Goal: Navigation & Orientation: Understand site structure

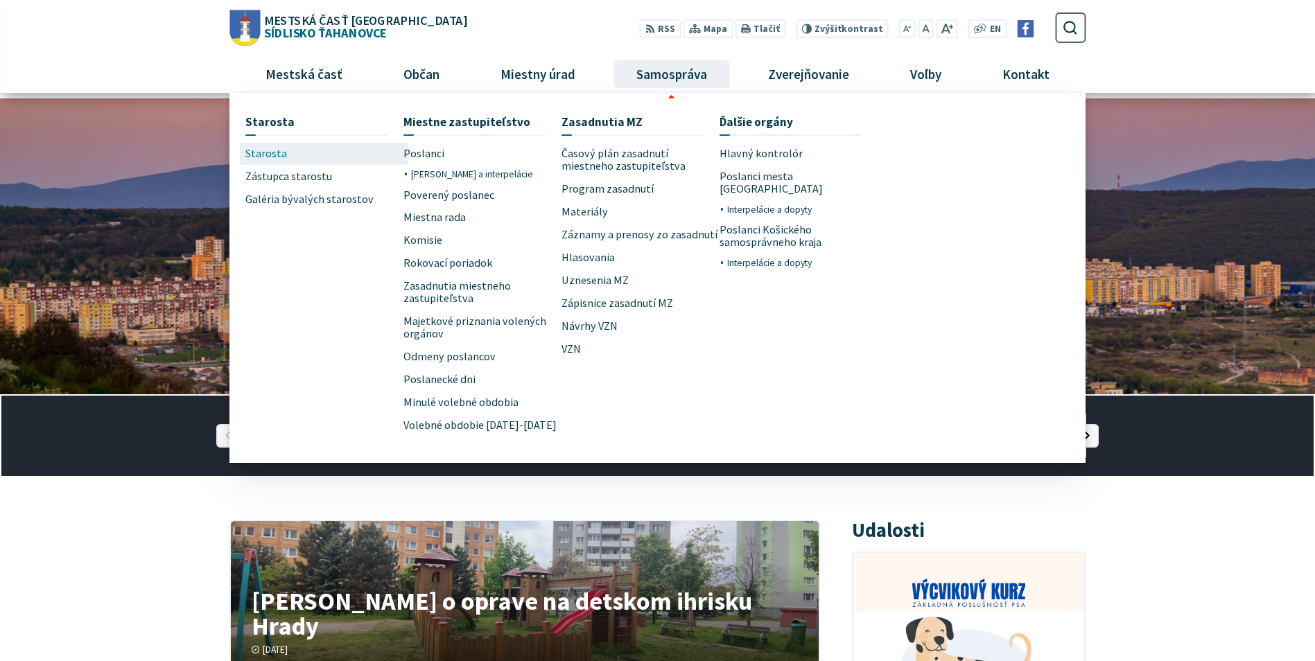
click at [284, 145] on link "Starosta" at bounding box center [324, 154] width 158 height 23
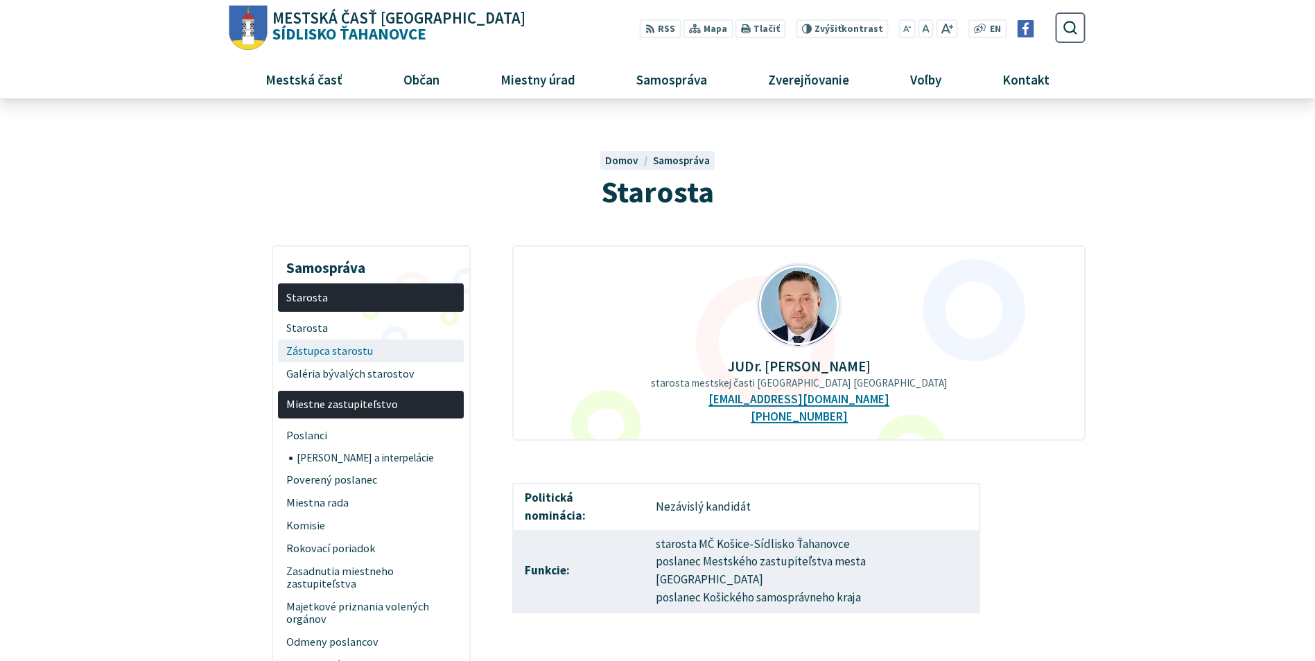
click at [323, 354] on span "Zástupca starostu" at bounding box center [371, 351] width 170 height 23
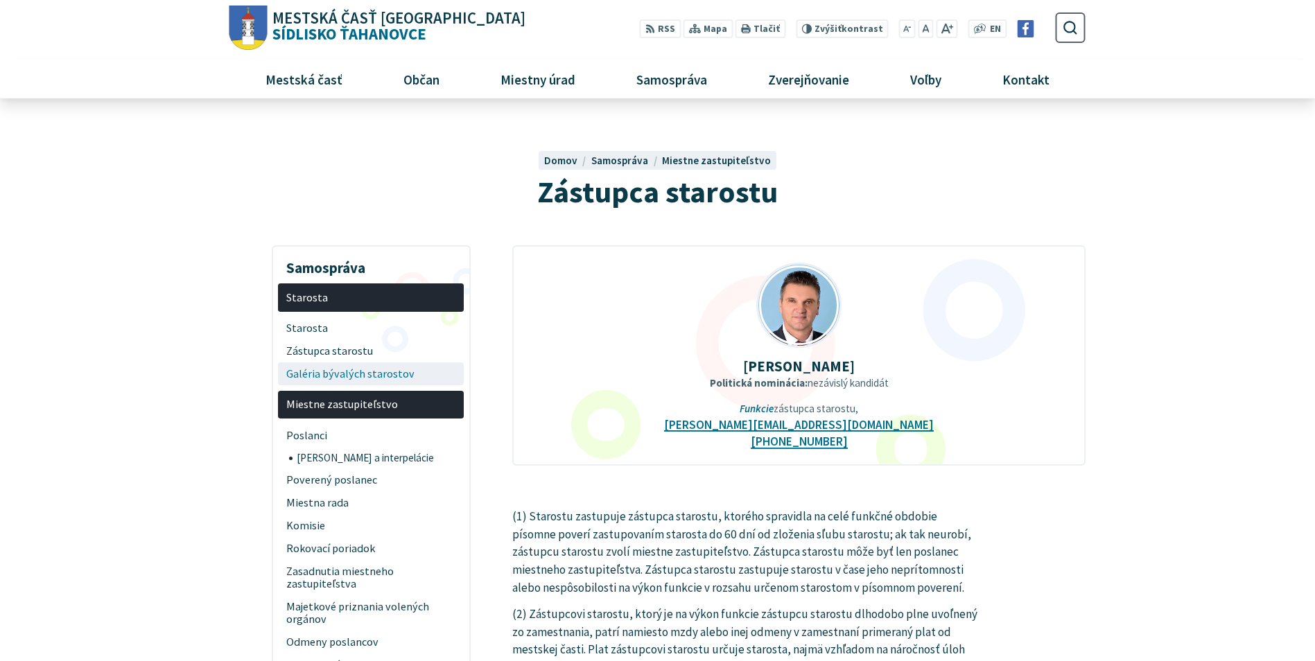
click at [328, 371] on span "Galéria bývalých starostov" at bounding box center [371, 374] width 170 height 23
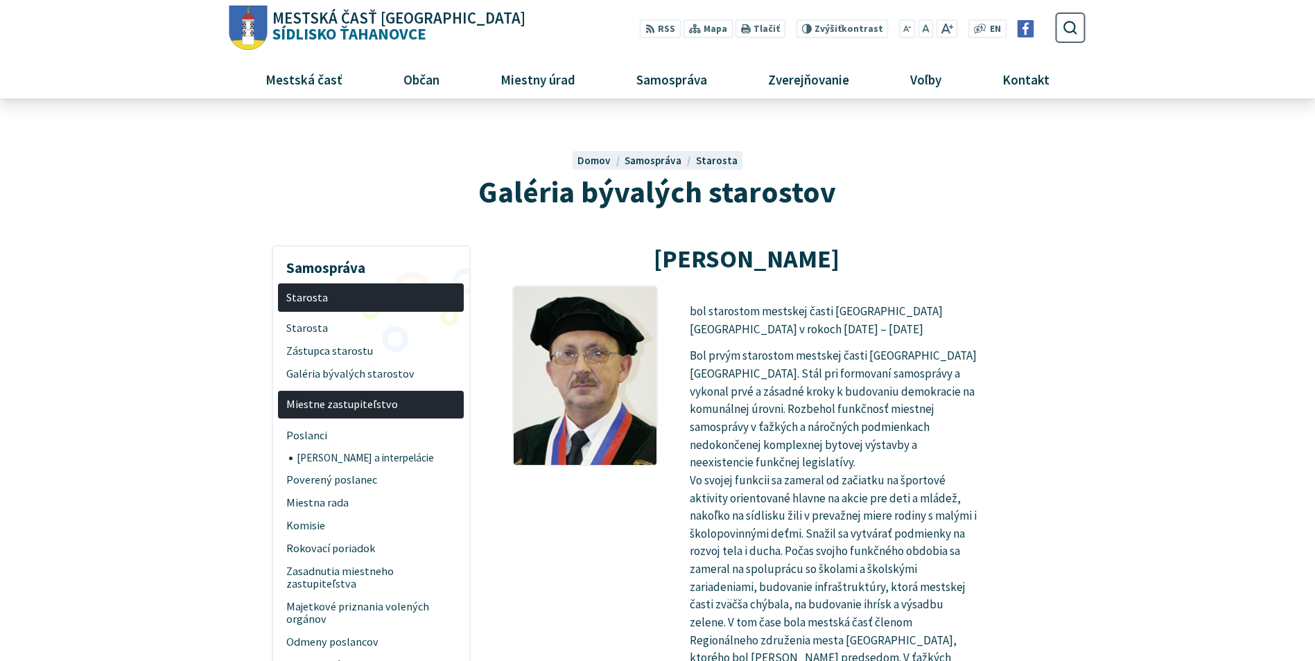
drag, startPoint x: 328, startPoint y: 363, endPoint x: 732, endPoint y: 358, distance: 404.2
click at [732, 358] on p "Bol prvým starostom mestskej časti Košice-Sídlisko Ťahanovce. Stál pri formovan…" at bounding box center [835, 560] width 290 height 426
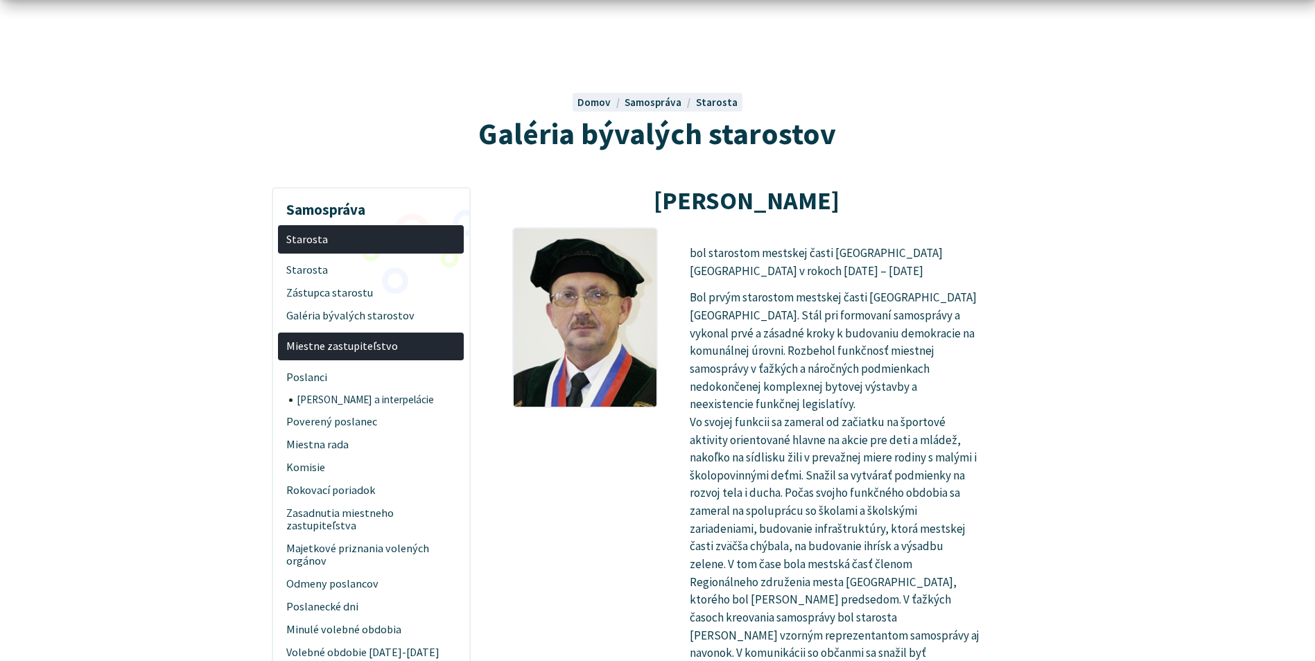
scroll to position [139, 0]
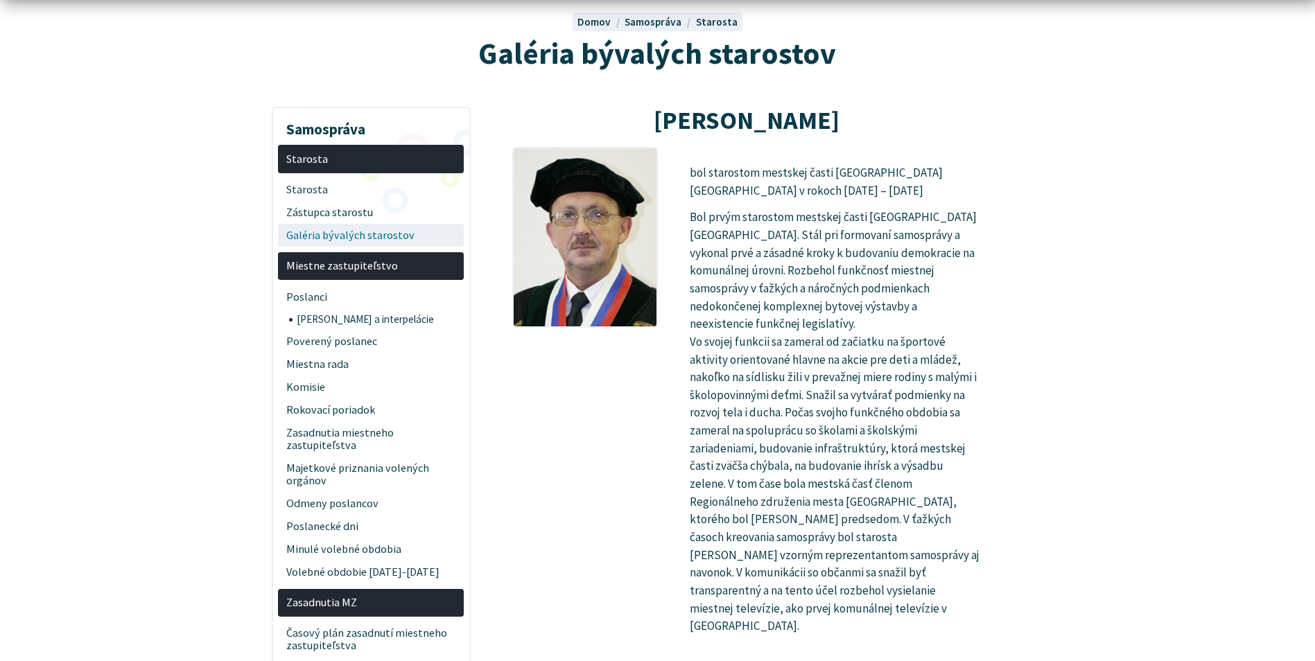
click at [358, 234] on span "Galéria bývalých starostov" at bounding box center [371, 235] width 170 height 23
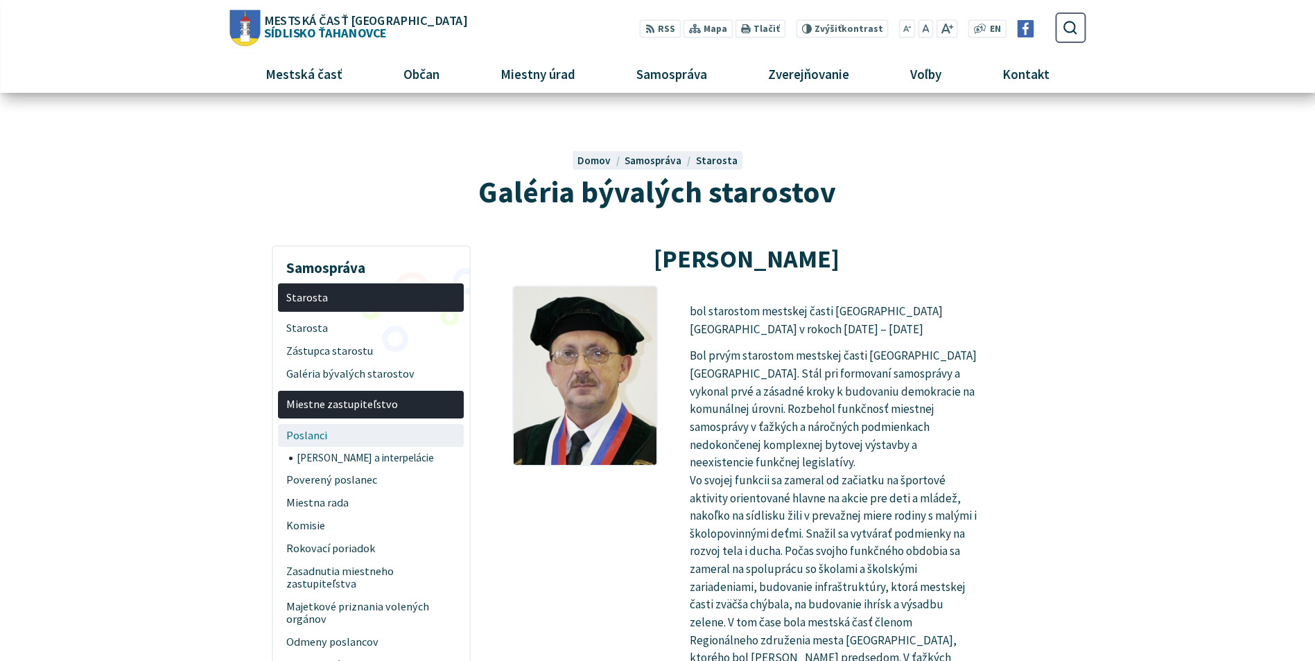
click at [309, 432] on span "Poslanci" at bounding box center [371, 435] width 170 height 23
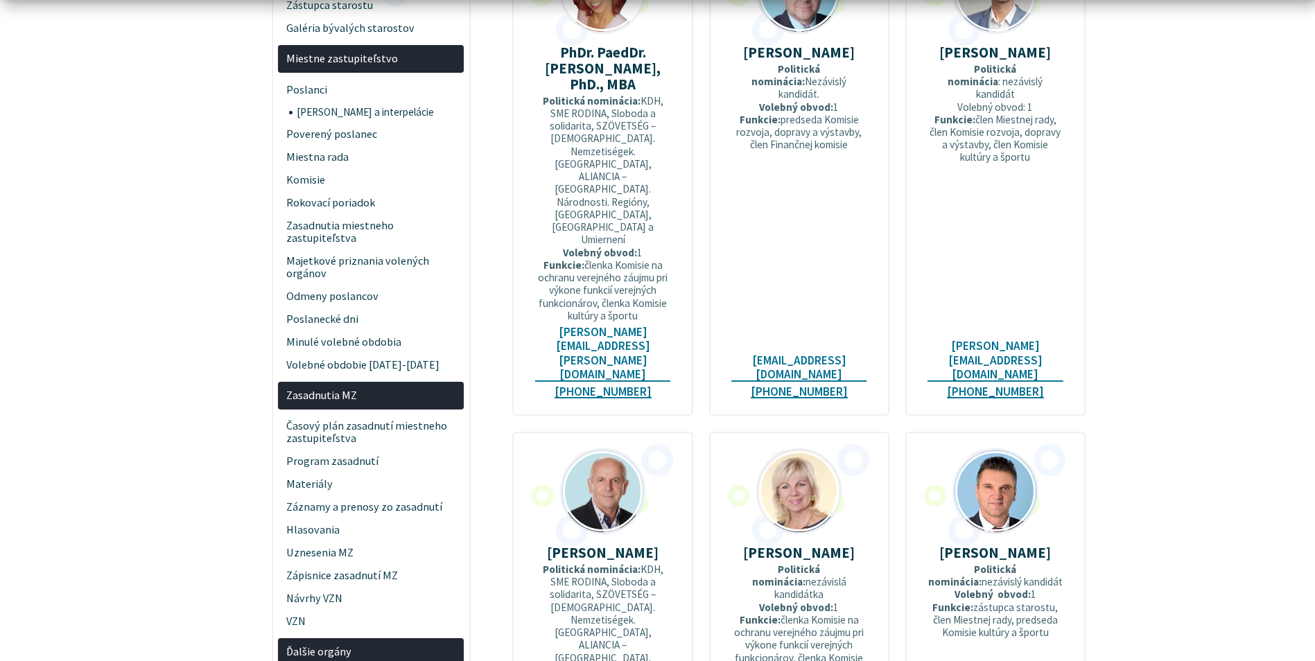
scroll to position [347, 0]
drag, startPoint x: 392, startPoint y: 417, endPoint x: 552, endPoint y: 337, distance: 178.6
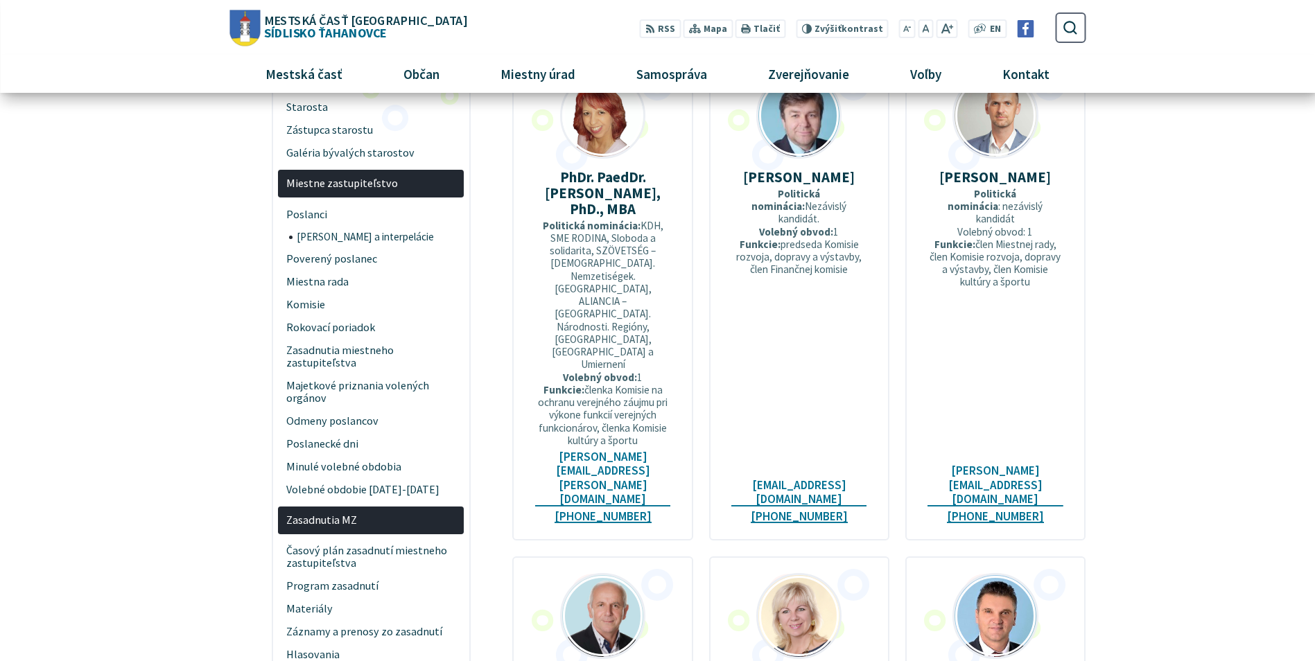
scroll to position [208, 0]
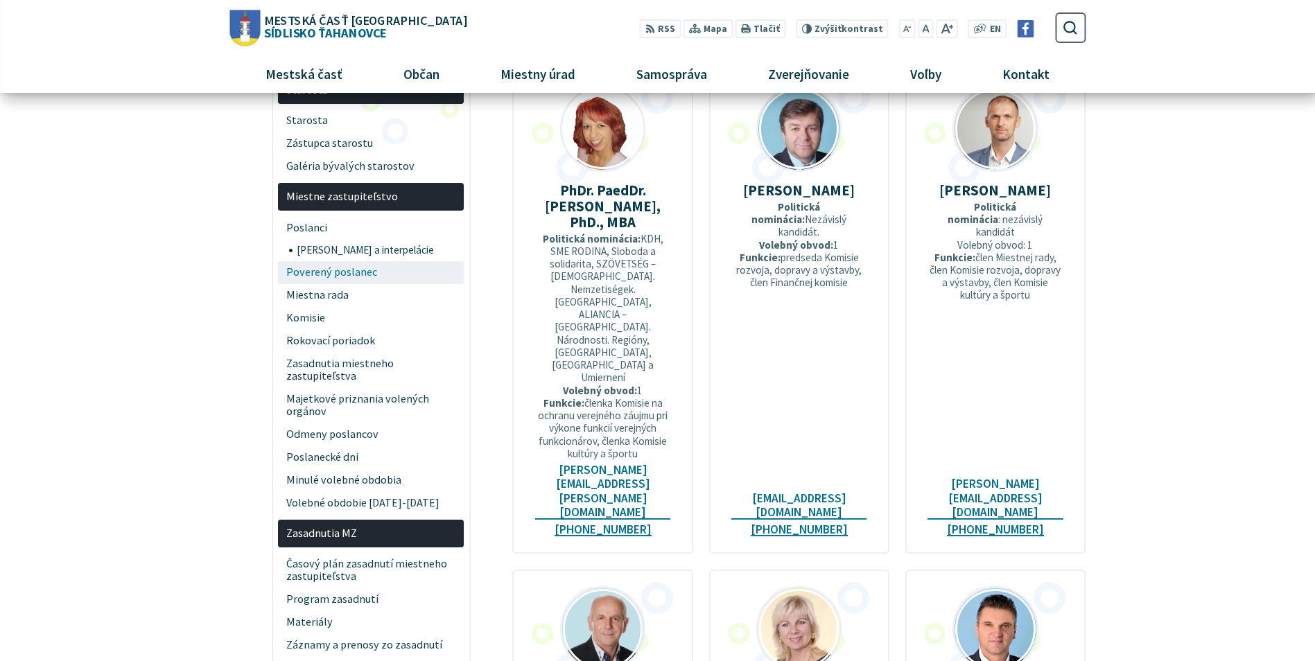
click at [383, 279] on span "Poverený poslanec" at bounding box center [371, 272] width 170 height 23
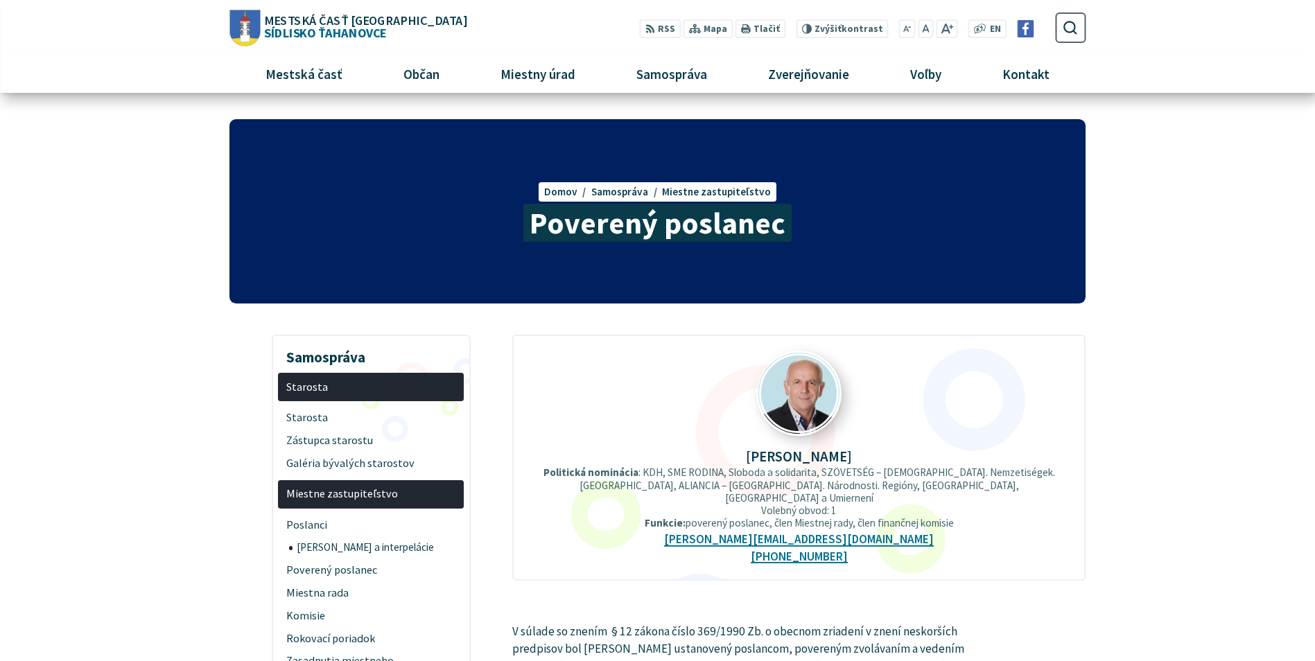
click at [799, 396] on img at bounding box center [799, 393] width 82 height 81
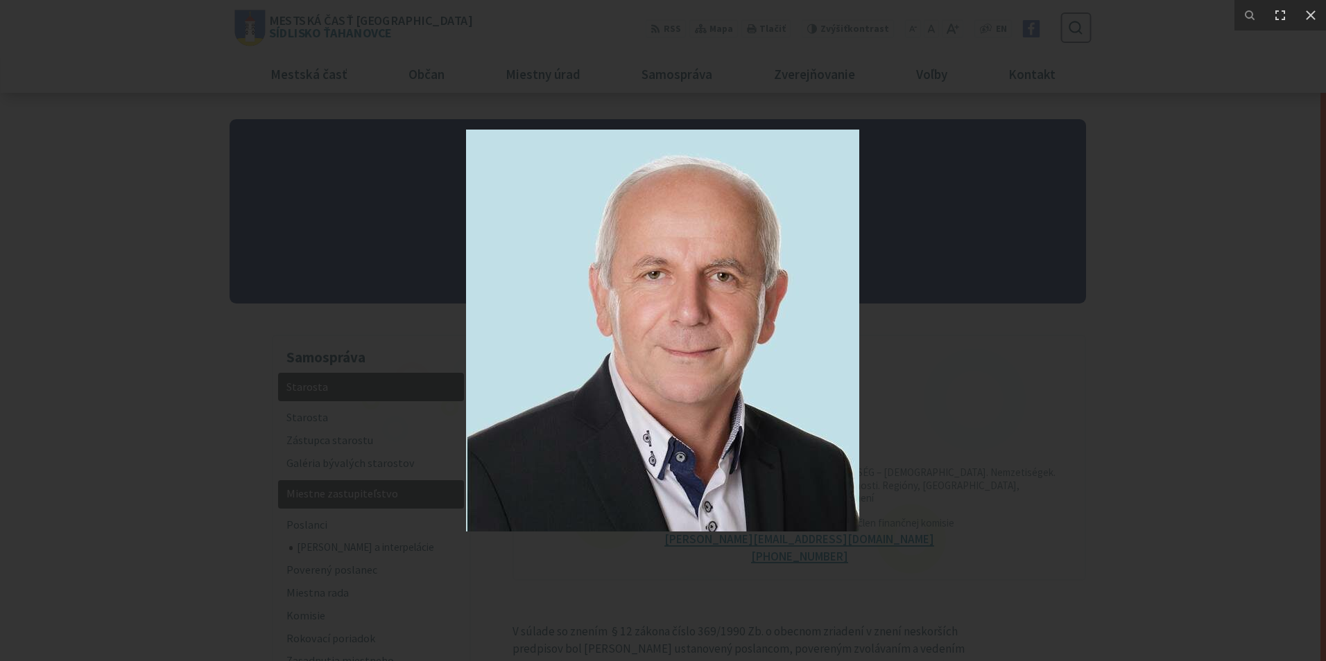
click at [752, 398] on img at bounding box center [662, 331] width 393 height 402
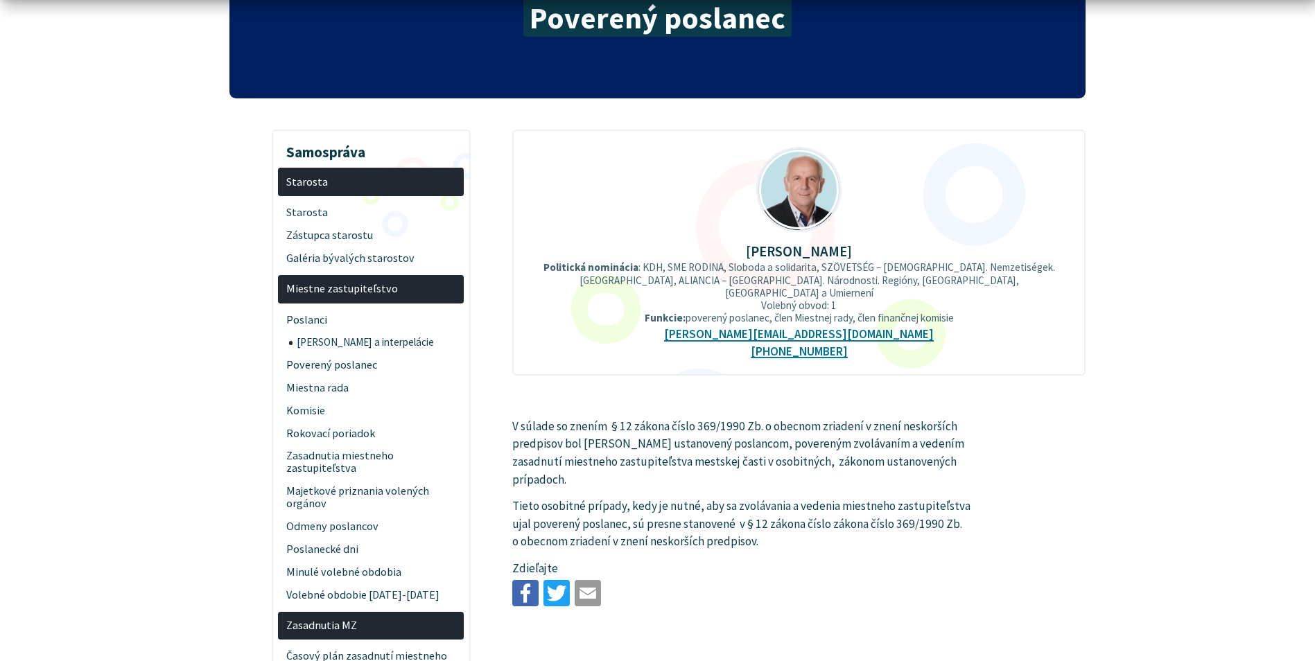
scroll to position [208, 0]
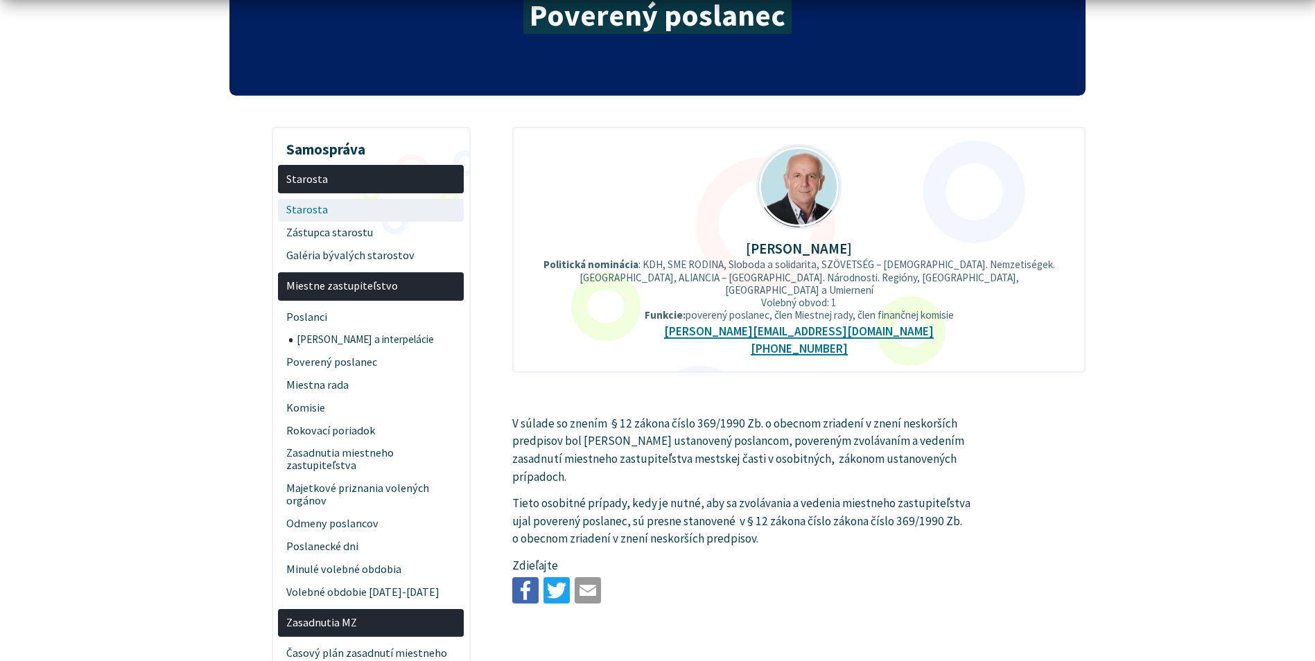
click at [295, 207] on span "Starosta" at bounding box center [371, 210] width 170 height 23
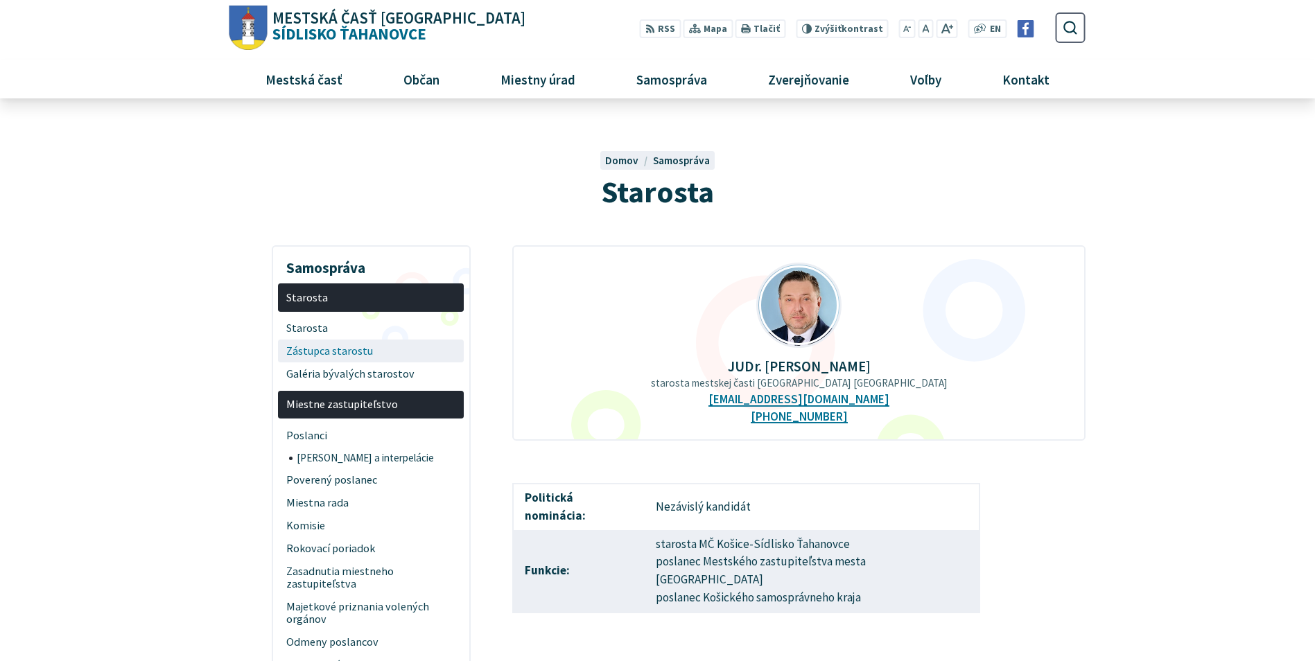
click at [337, 343] on span "Zástupca starostu" at bounding box center [371, 351] width 170 height 23
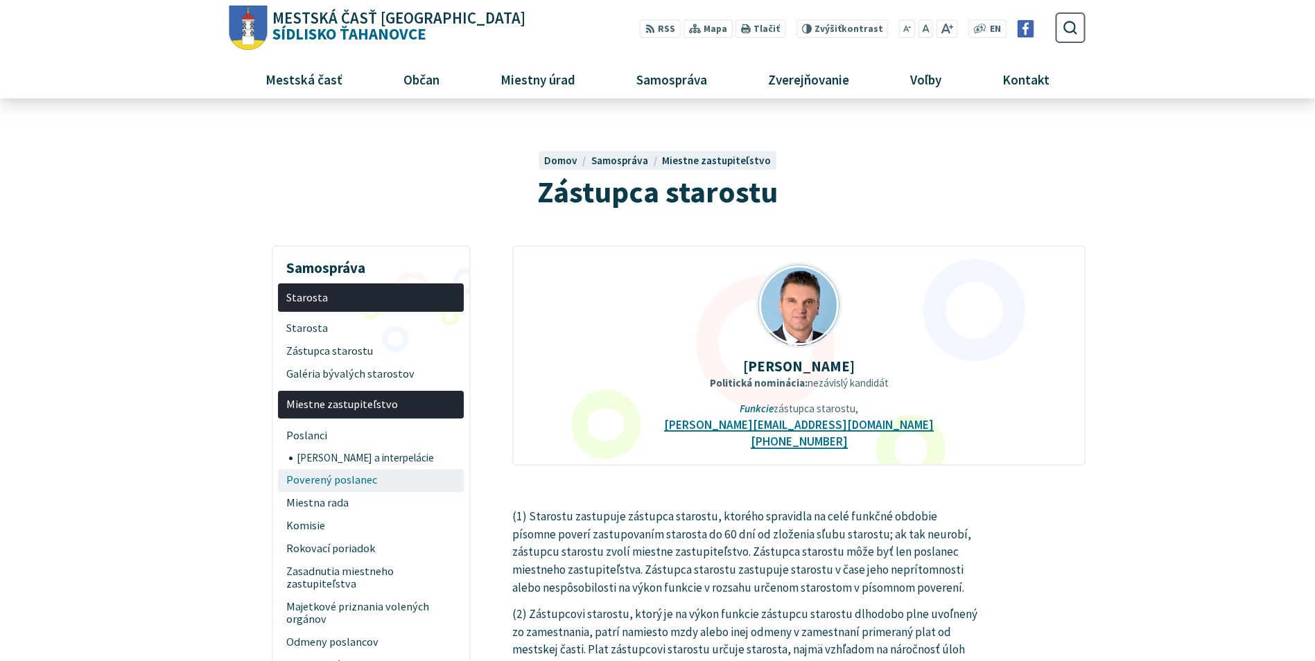
click at [363, 481] on span "Poverený poslanec" at bounding box center [371, 480] width 170 height 23
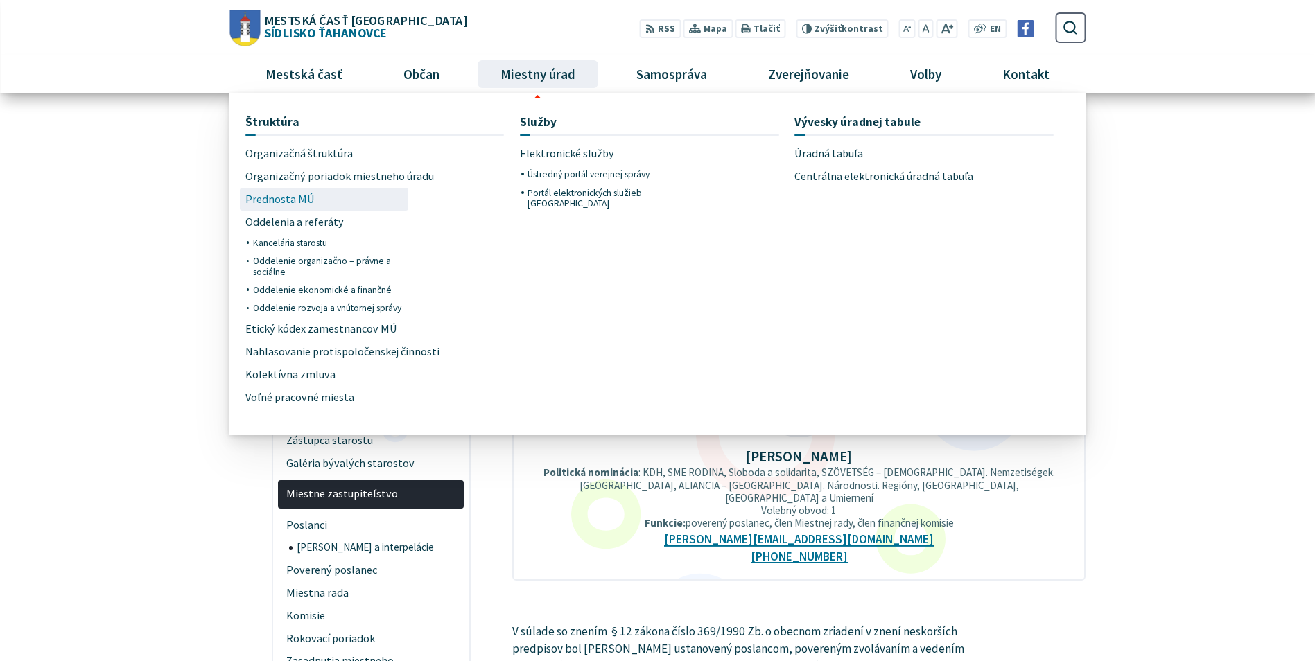
click at [300, 200] on span "Prednosta MÚ" at bounding box center [279, 199] width 69 height 23
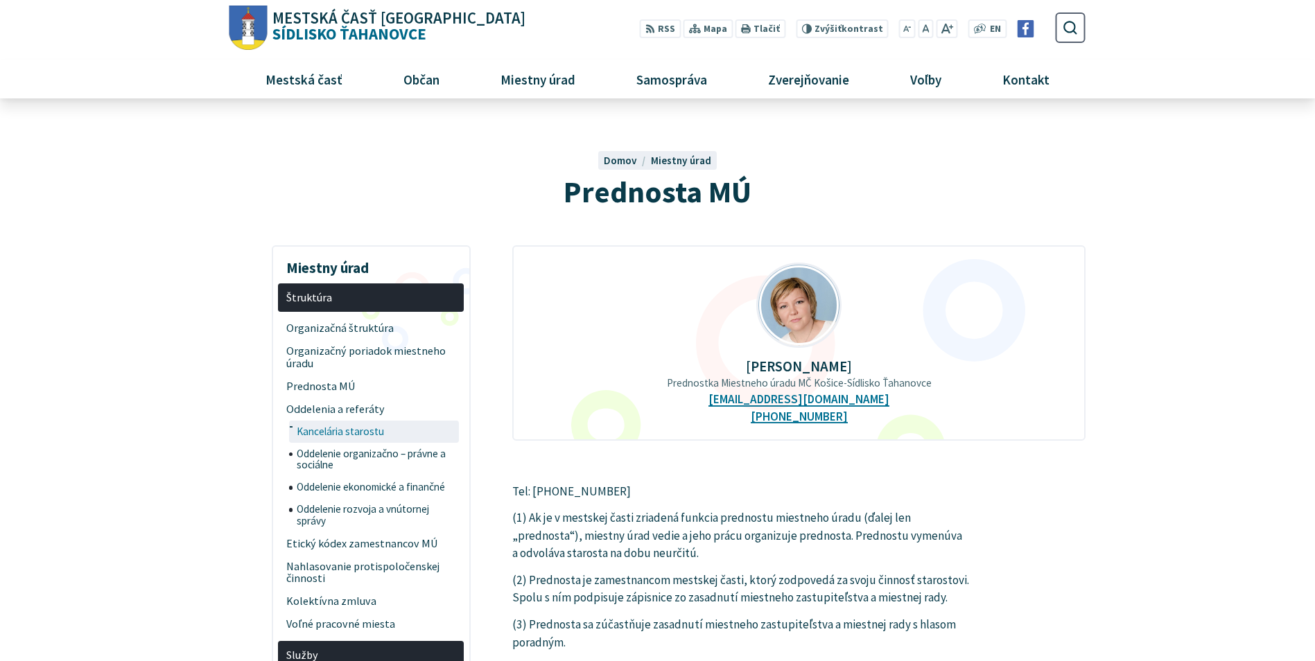
click at [362, 433] on span "Kancelária starostu" at bounding box center [376, 432] width 159 height 22
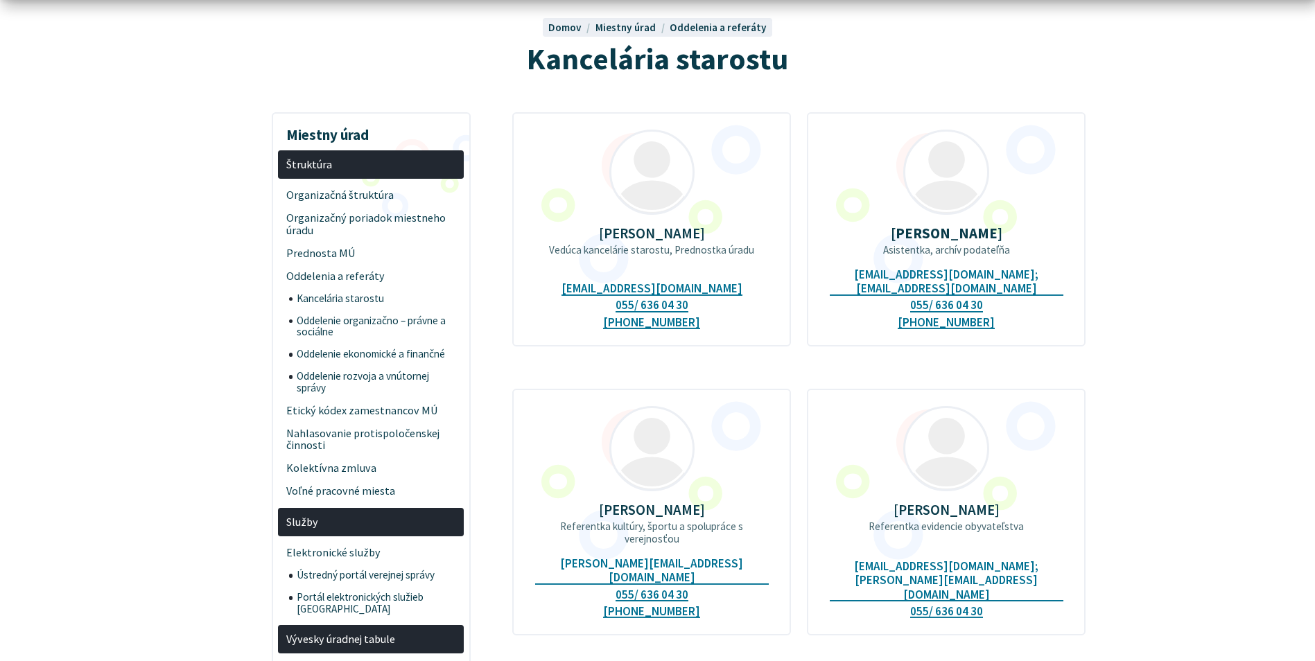
scroll to position [139, 0]
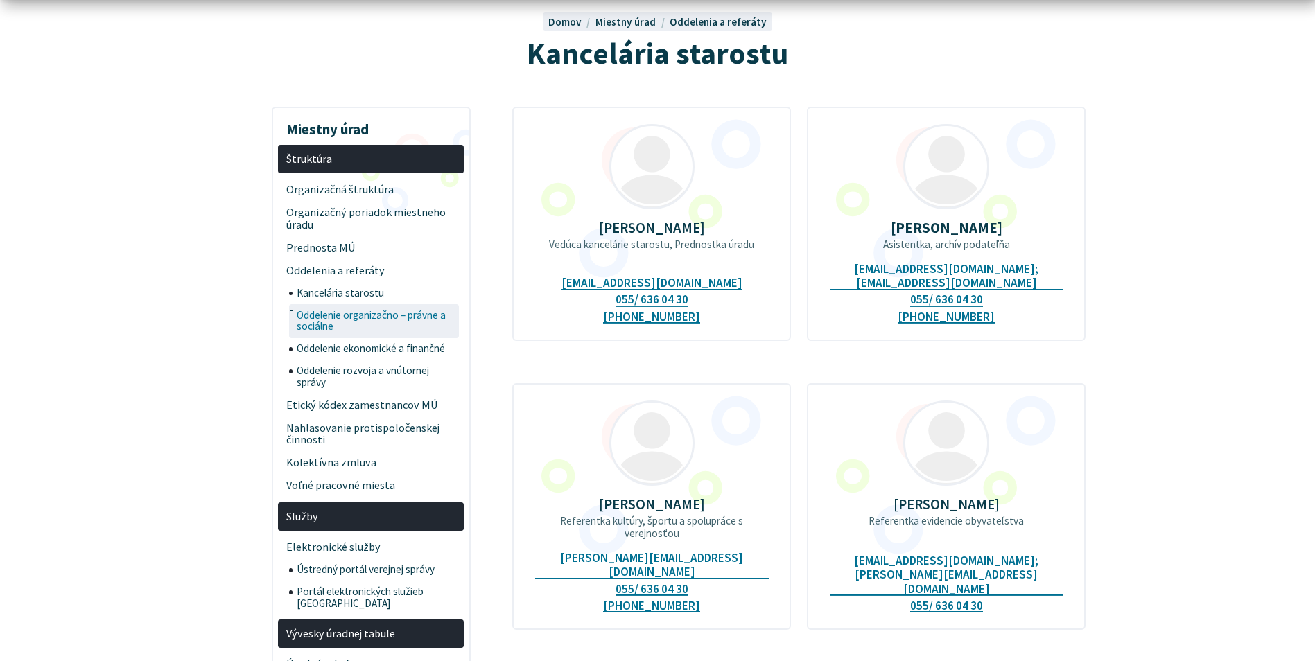
click at [410, 320] on span "Oddelenie organizačno – právne a sociálne" at bounding box center [376, 321] width 159 height 34
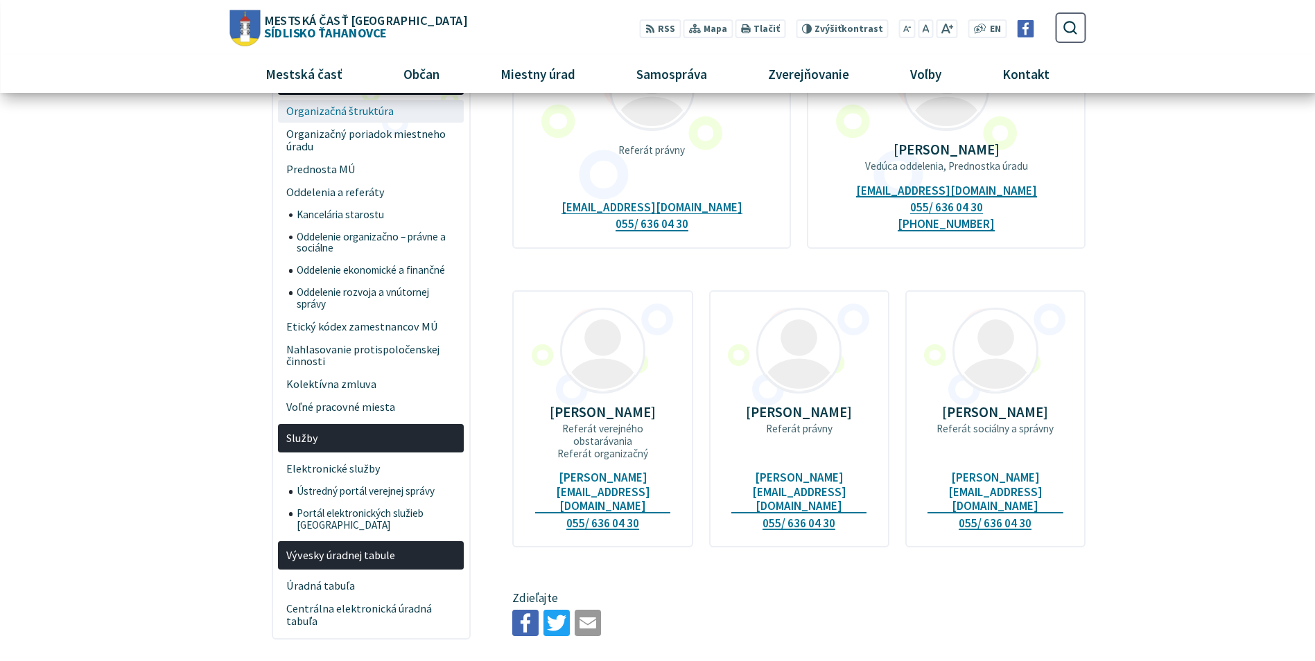
scroll to position [139, 0]
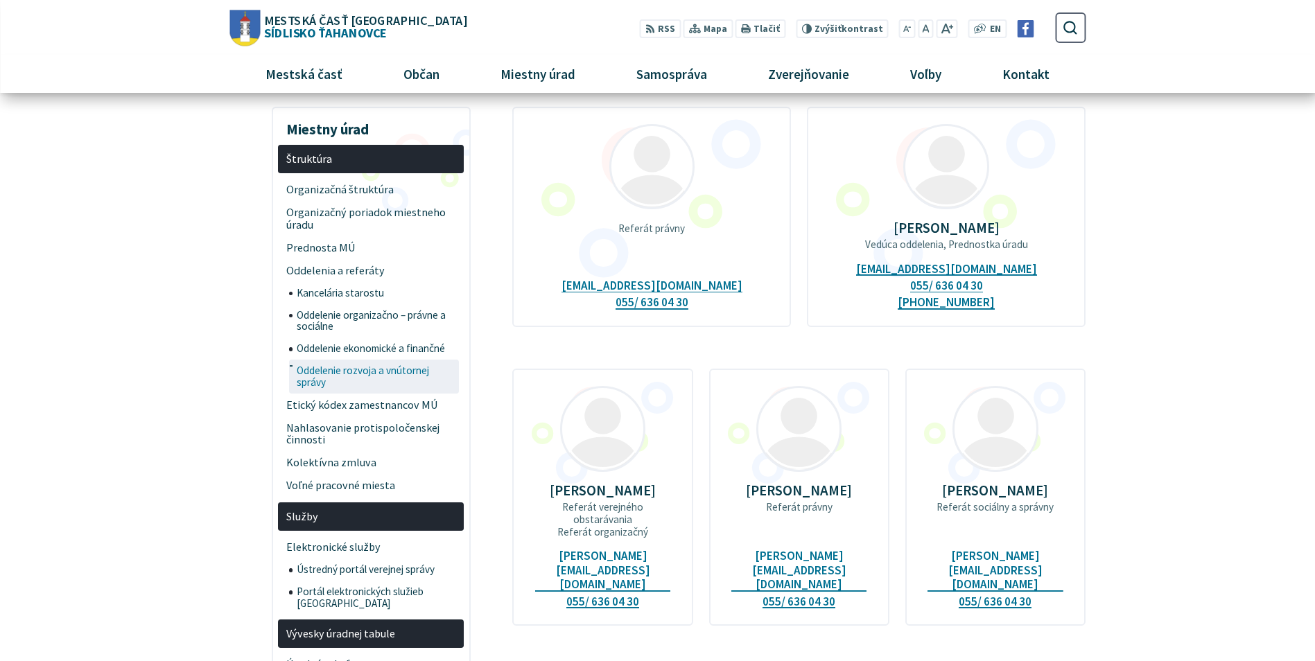
click at [398, 360] on span "Oddelenie rozvoja a vnútornej správy" at bounding box center [376, 377] width 159 height 34
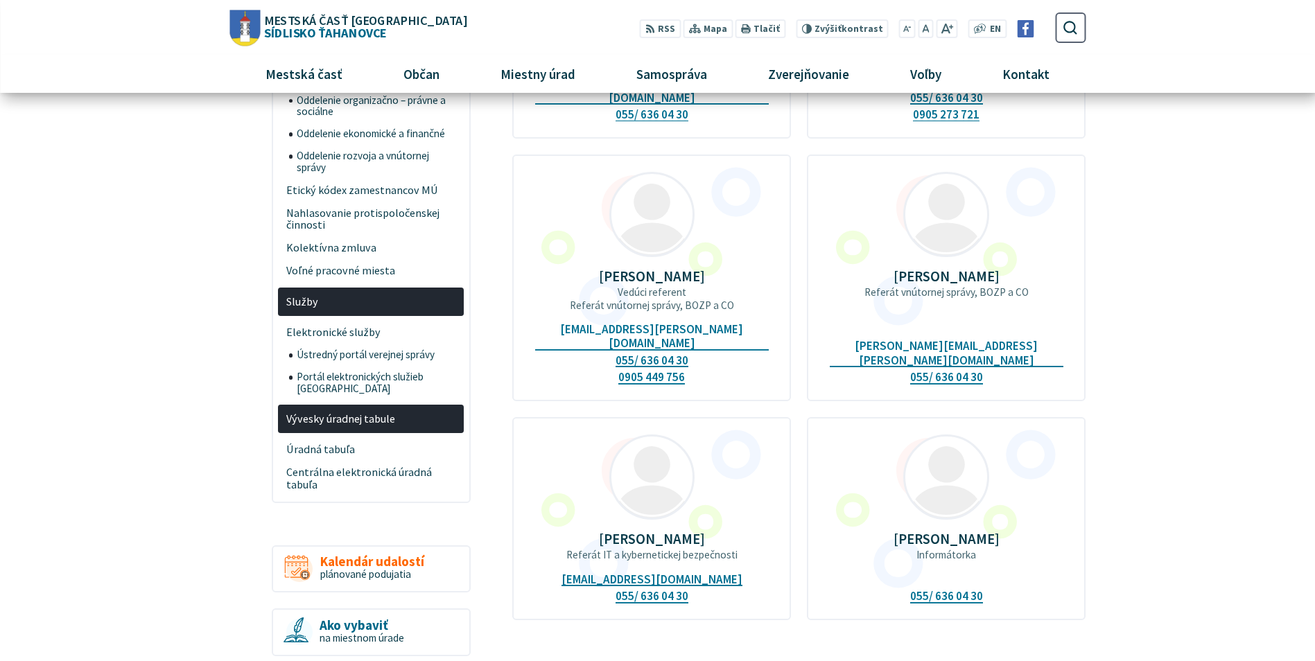
scroll to position [277, 0]
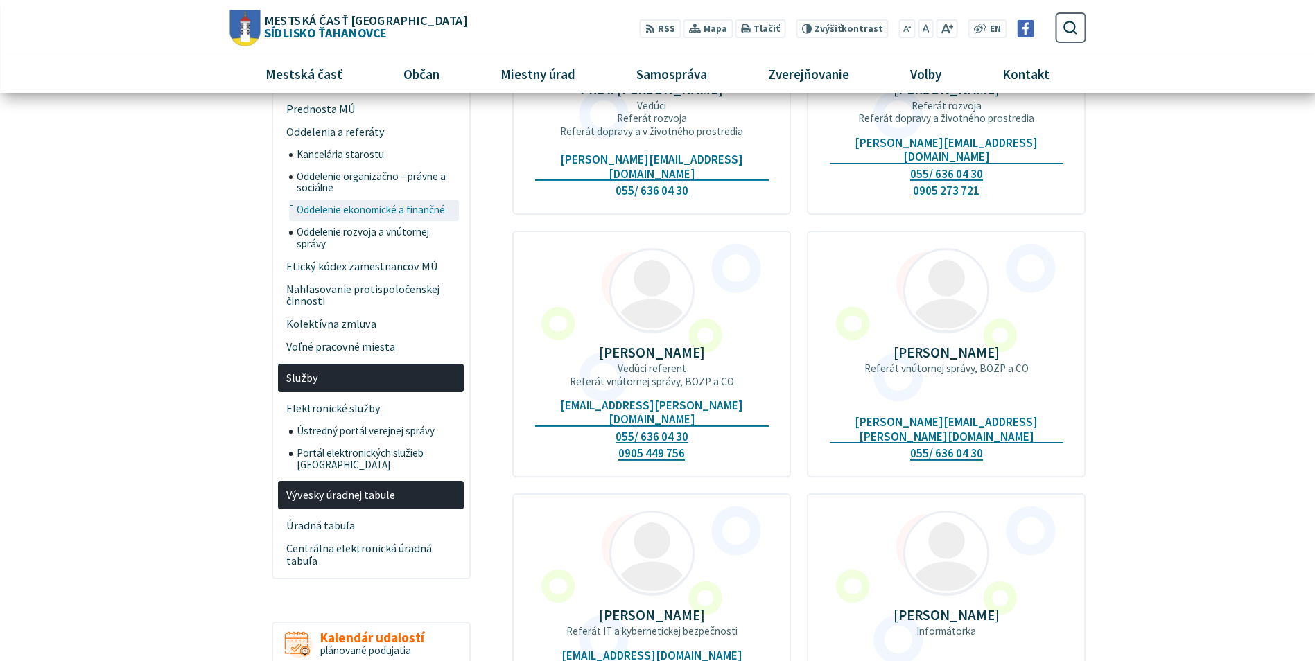
click at [422, 206] on span "Oddelenie ekonomické a finančné" at bounding box center [376, 211] width 159 height 22
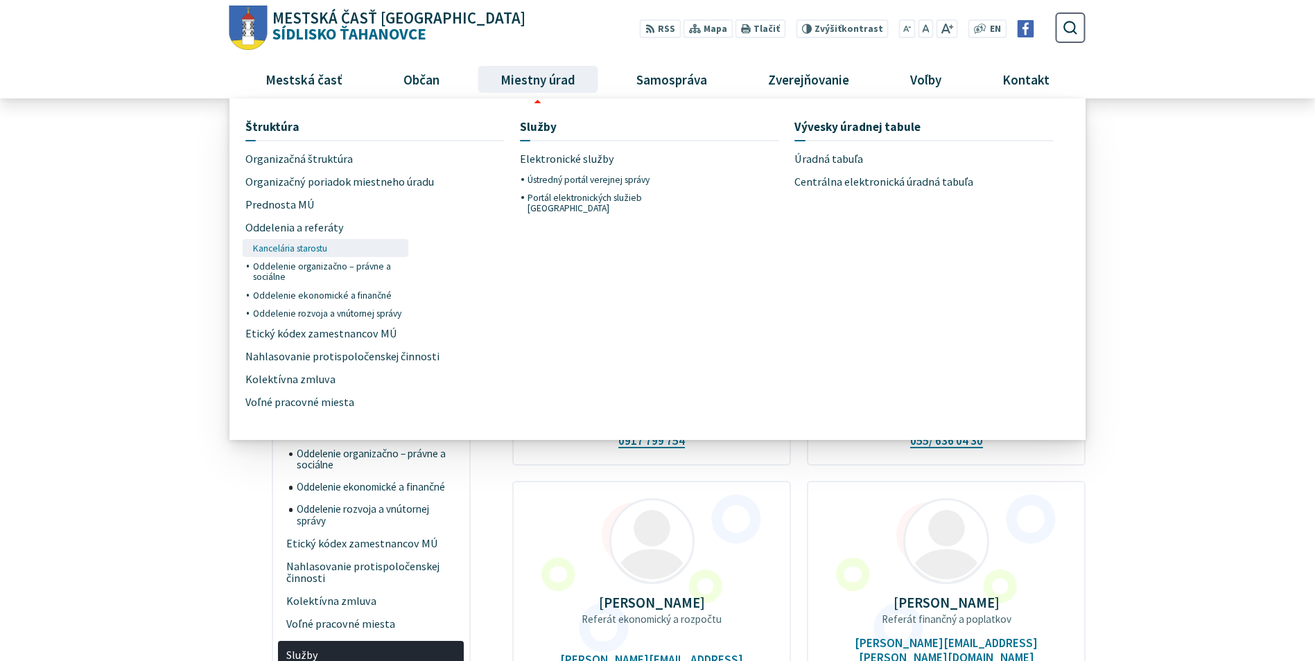
click at [311, 248] on span "Kancelária starostu" at bounding box center [290, 248] width 74 height 18
